Goal: Information Seeking & Learning: Learn about a topic

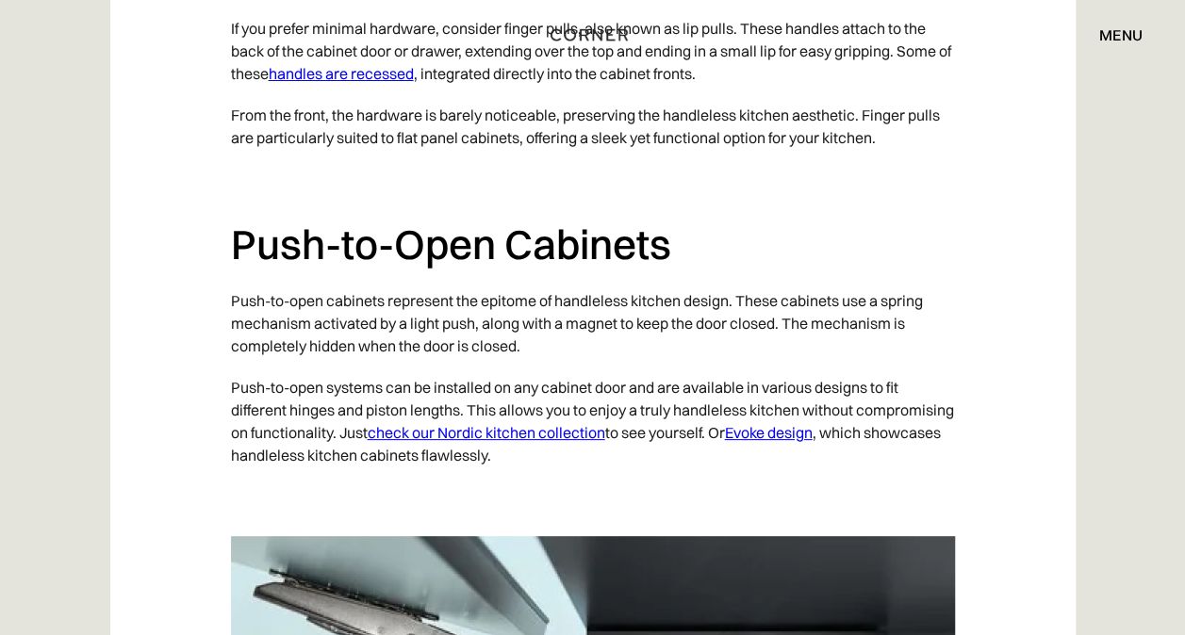
scroll to position [3576, 0]
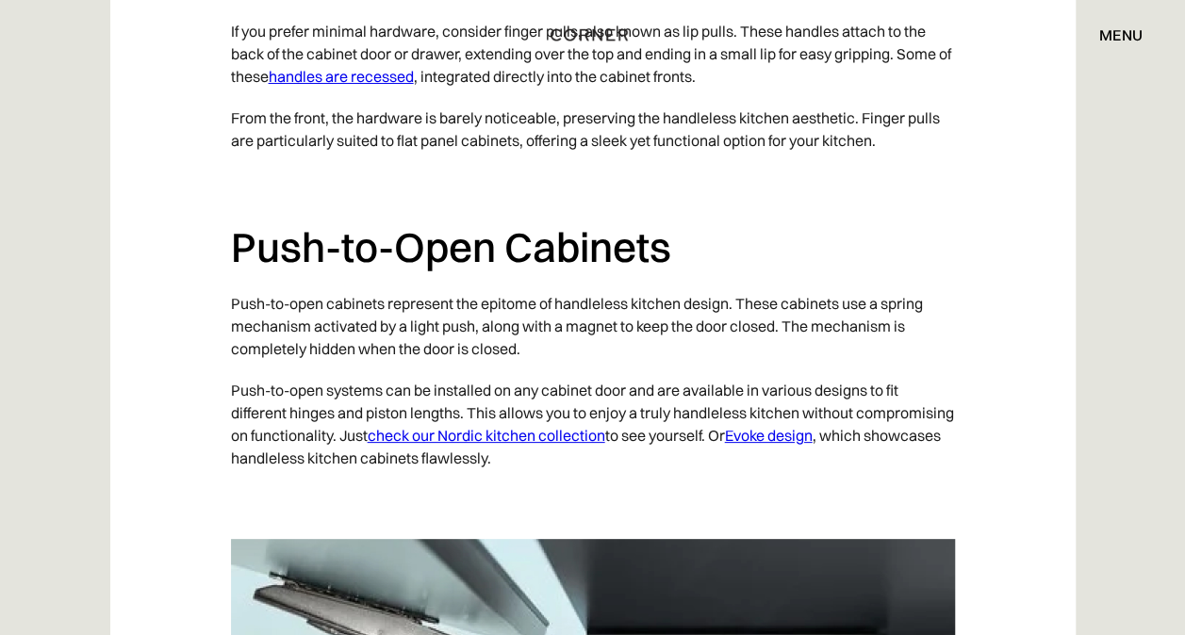
click at [600, 436] on link "check our Nordic kitchen collection" at bounding box center [487, 435] width 238 height 19
click at [813, 438] on link "Evoke design" at bounding box center [769, 435] width 88 height 19
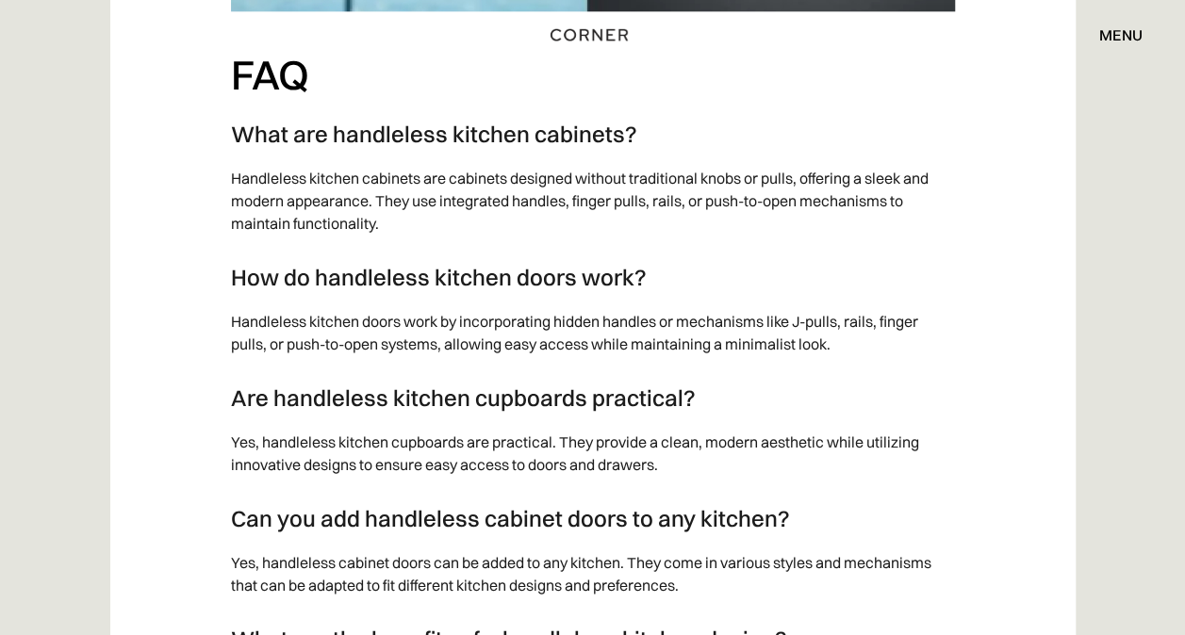
scroll to position [4896, 0]
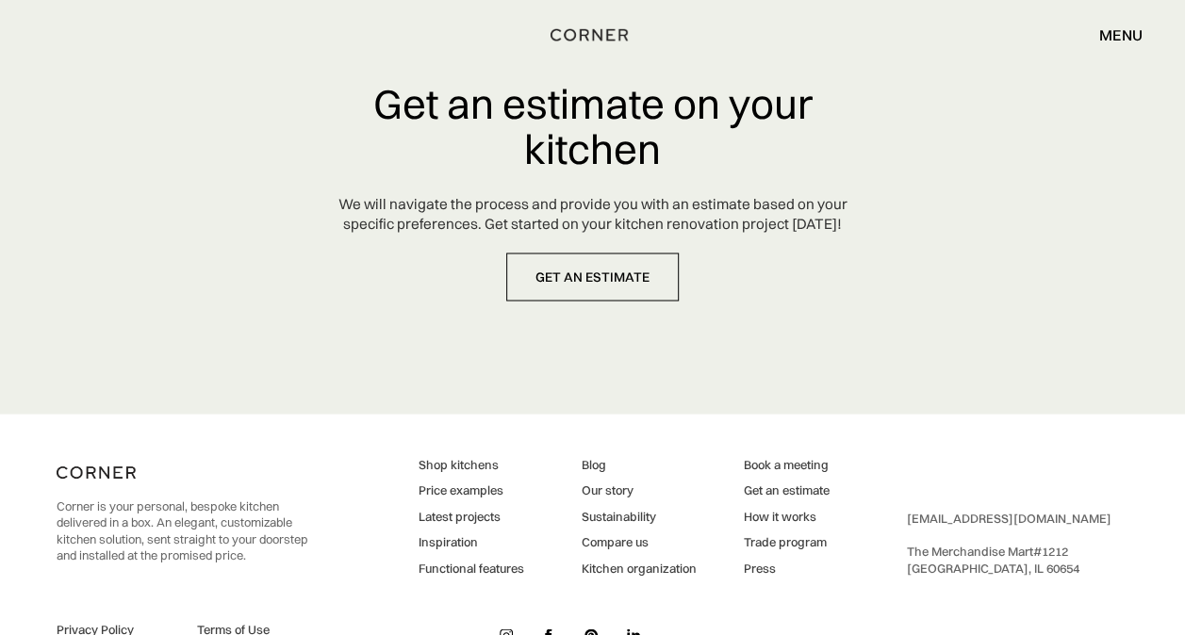
scroll to position [8805, 0]
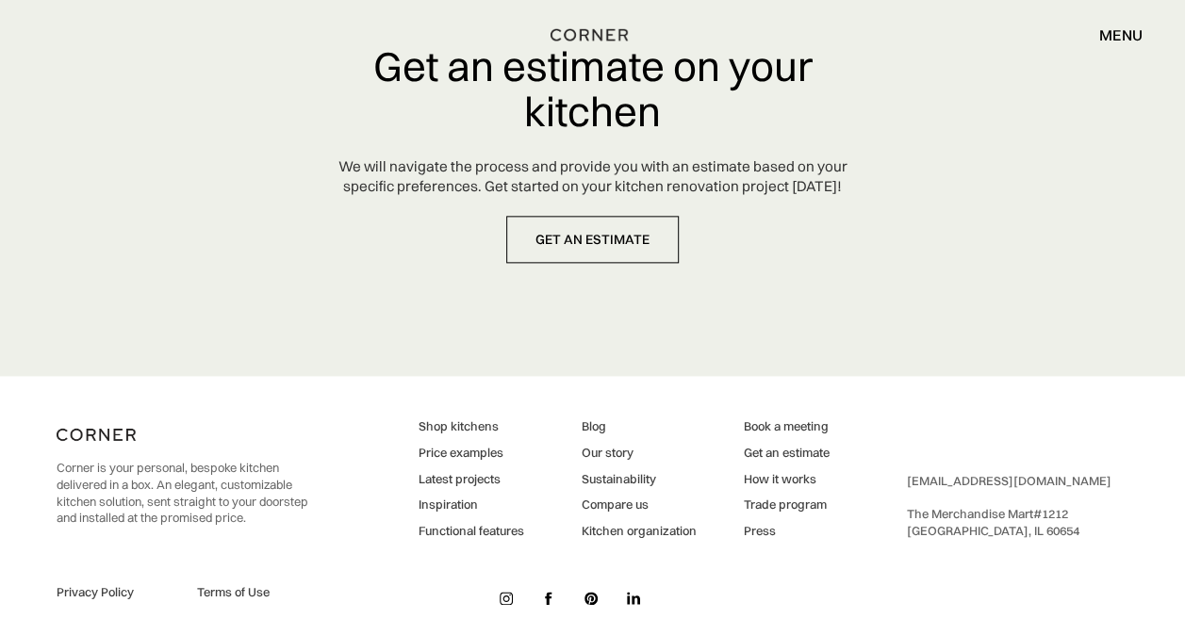
scroll to position [8181, 0]
